Goal: Task Accomplishment & Management: Use online tool/utility

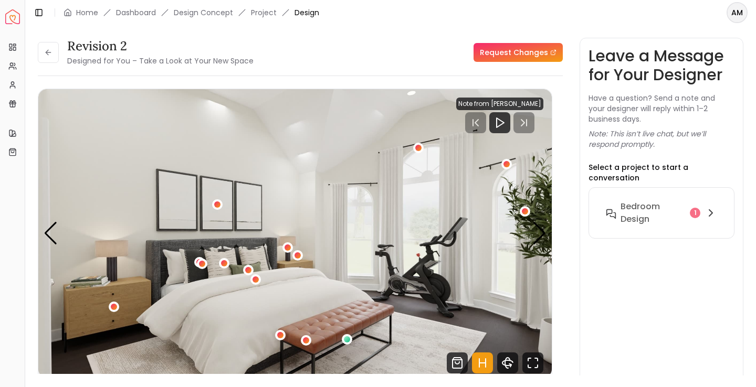
scroll to position [22, 0]
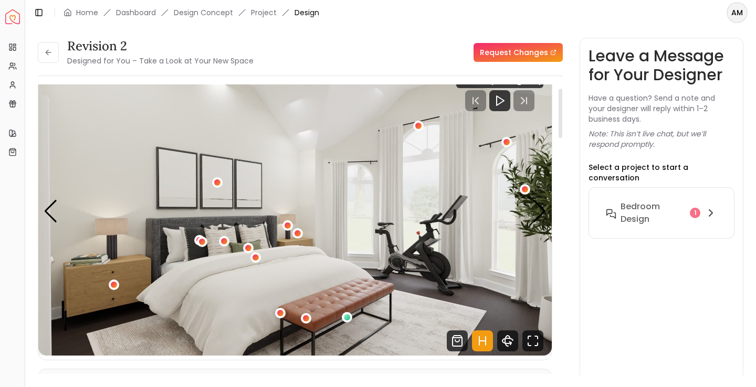
click at [207, 214] on img "2 / 5" at bounding box center [294, 211] width 513 height 289
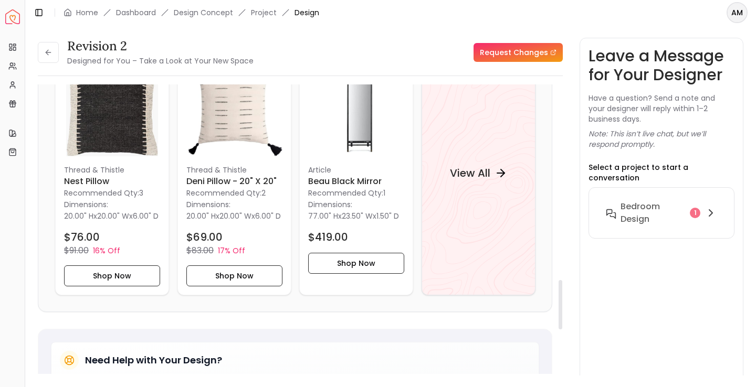
scroll to position [1143, 0]
click at [472, 171] on h4 "View All" at bounding box center [469, 172] width 40 height 15
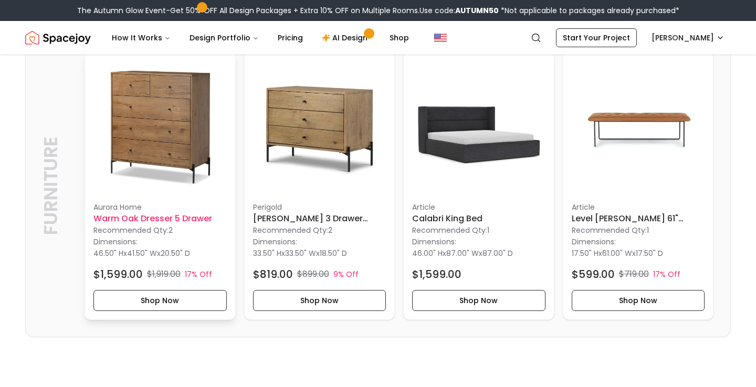
scroll to position [2359, 0]
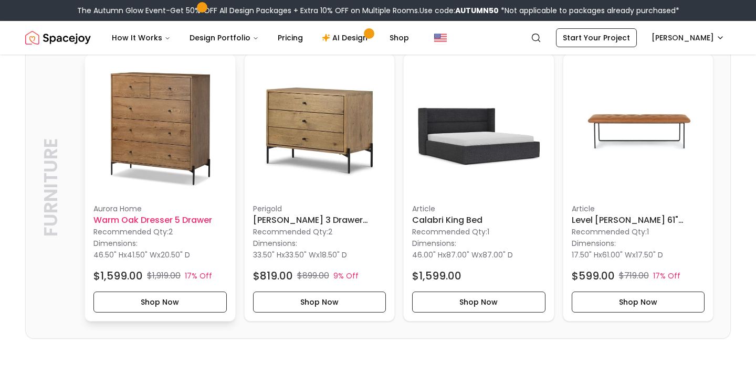
click at [153, 223] on h6 "Warm Oak Dresser 5 Drawer" at bounding box center [159, 220] width 133 height 13
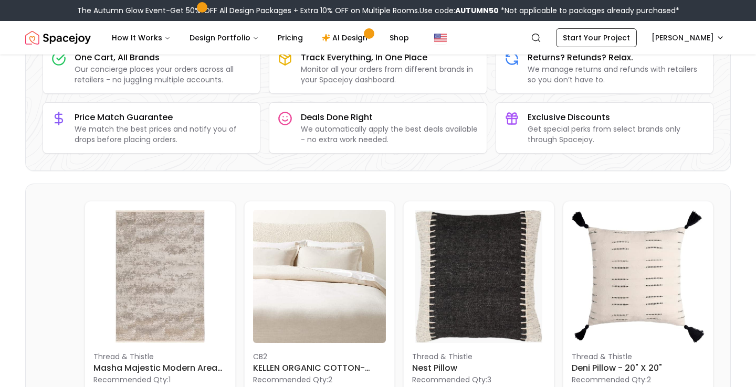
scroll to position [83, 0]
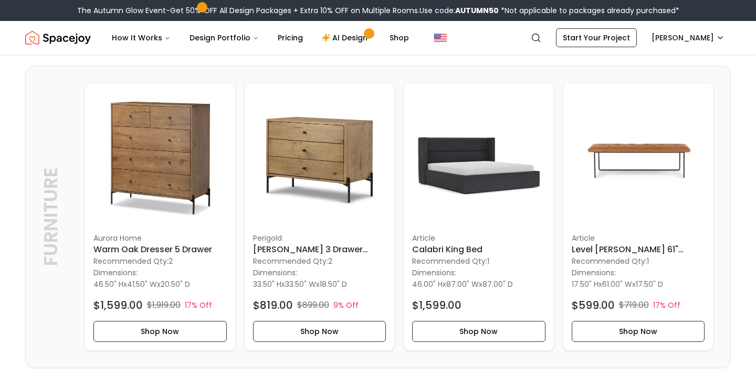
scroll to position [2330, 0]
click at [493, 178] on img at bounding box center [478, 157] width 133 height 133
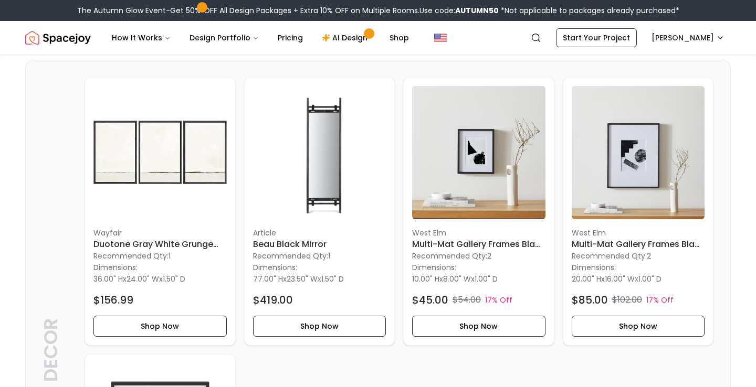
scroll to position [1462, 0]
